Goal: Browse casually

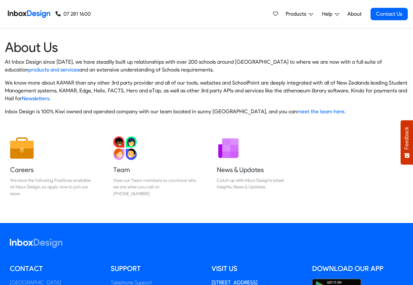
click at [32, 13] on img at bounding box center [29, 14] width 42 height 13
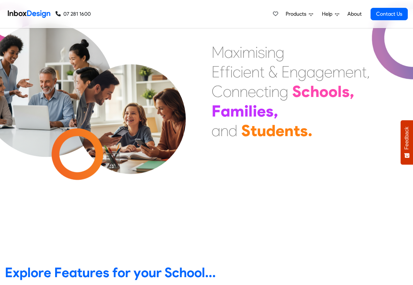
scroll to position [196, 0]
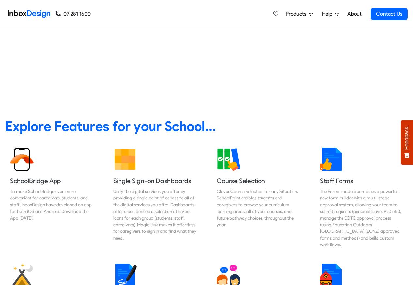
checkbox input "true"
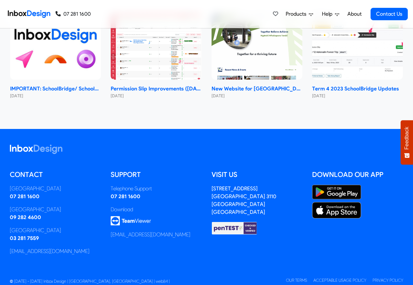
checkbox input "true"
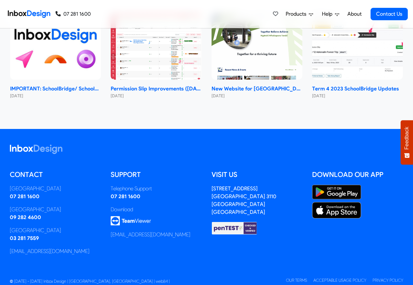
checkbox input "true"
